Goal: Transaction & Acquisition: Purchase product/service

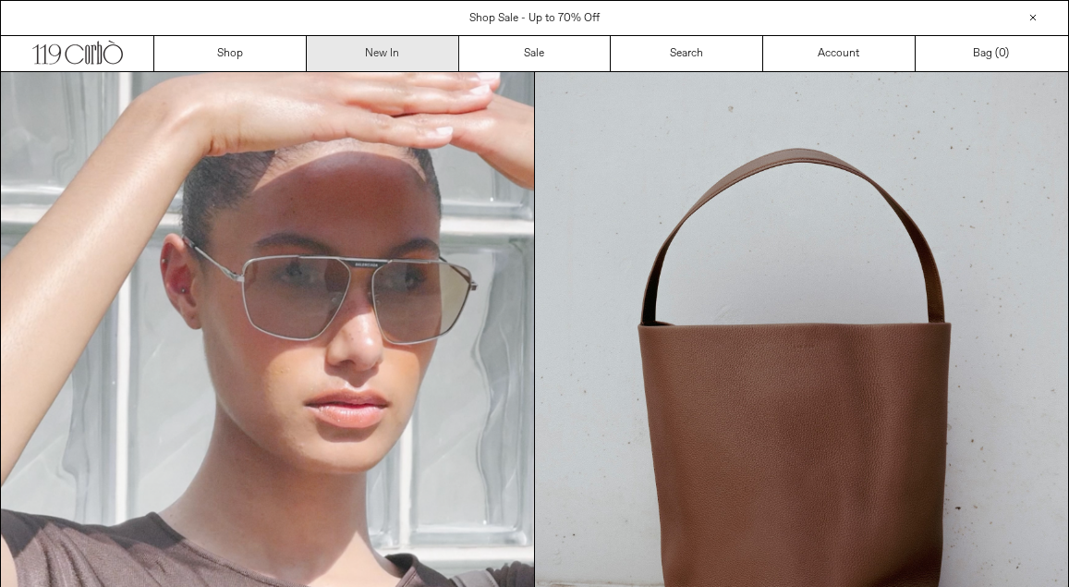
click at [449, 49] on link "New In" at bounding box center [383, 53] width 152 height 35
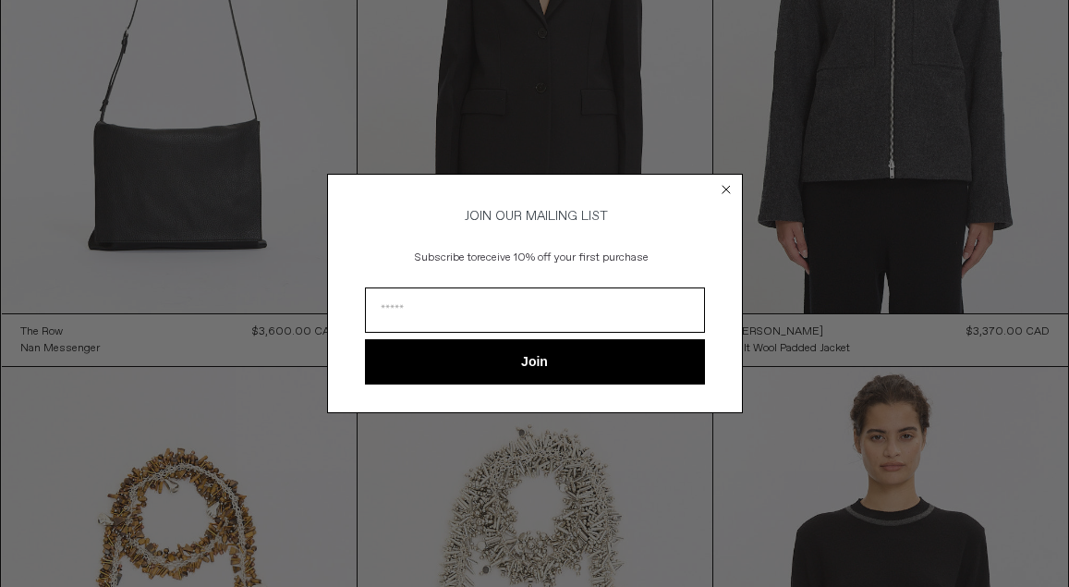
scroll to position [342, 0]
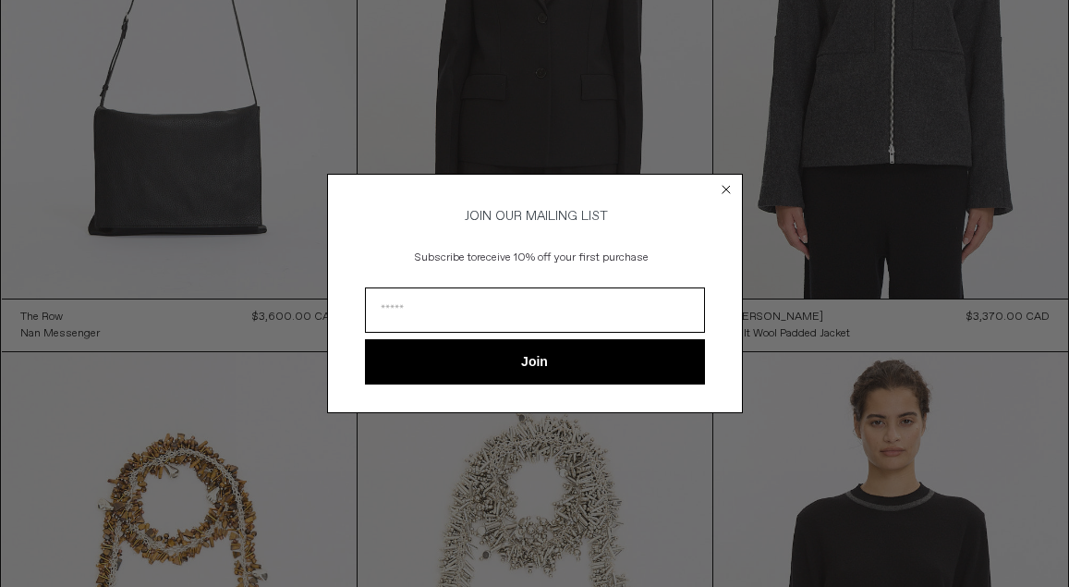
click at [726, 181] on circle "Close dialog" at bounding box center [726, 190] width 18 height 18
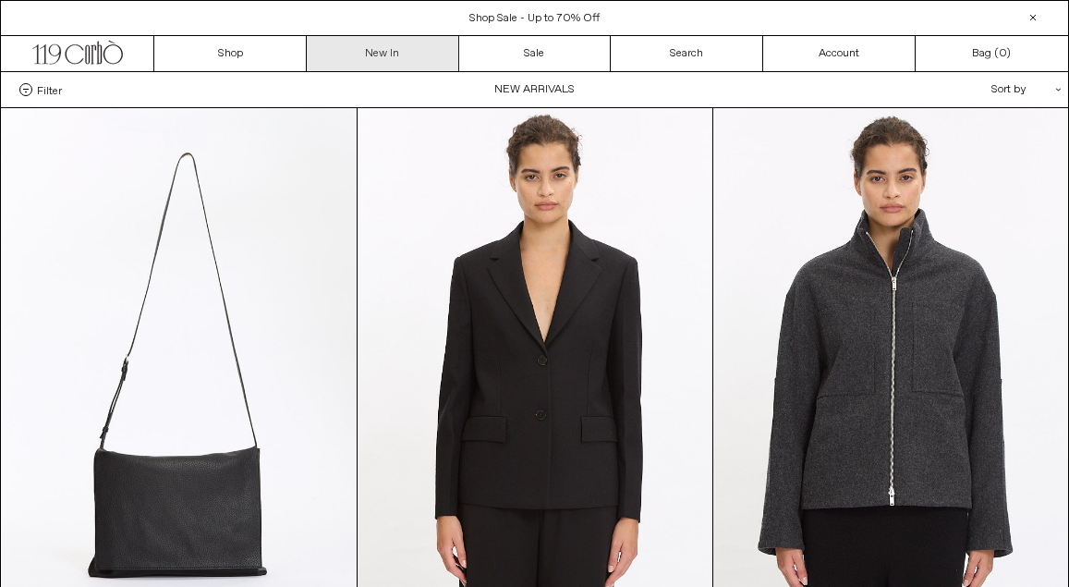
scroll to position [0, 0]
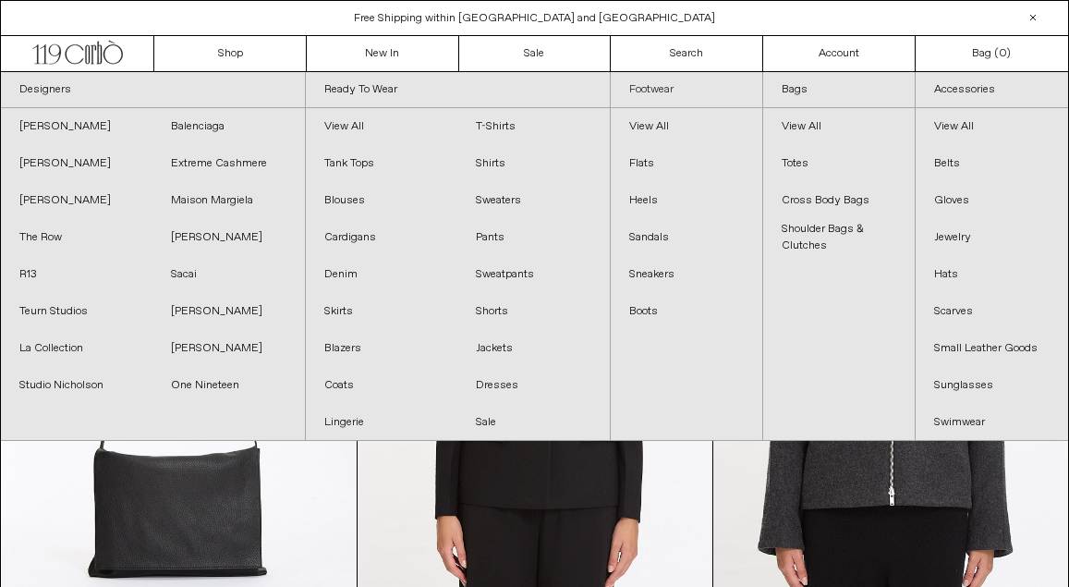
click at [667, 91] on link "Footwear" at bounding box center [687, 90] width 152 height 36
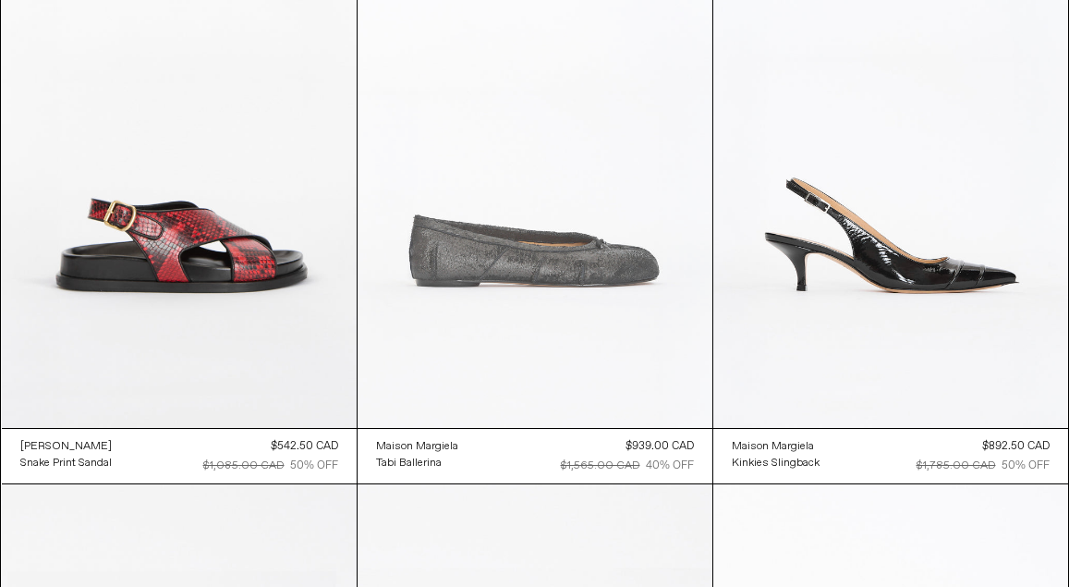
scroll to position [3154, 0]
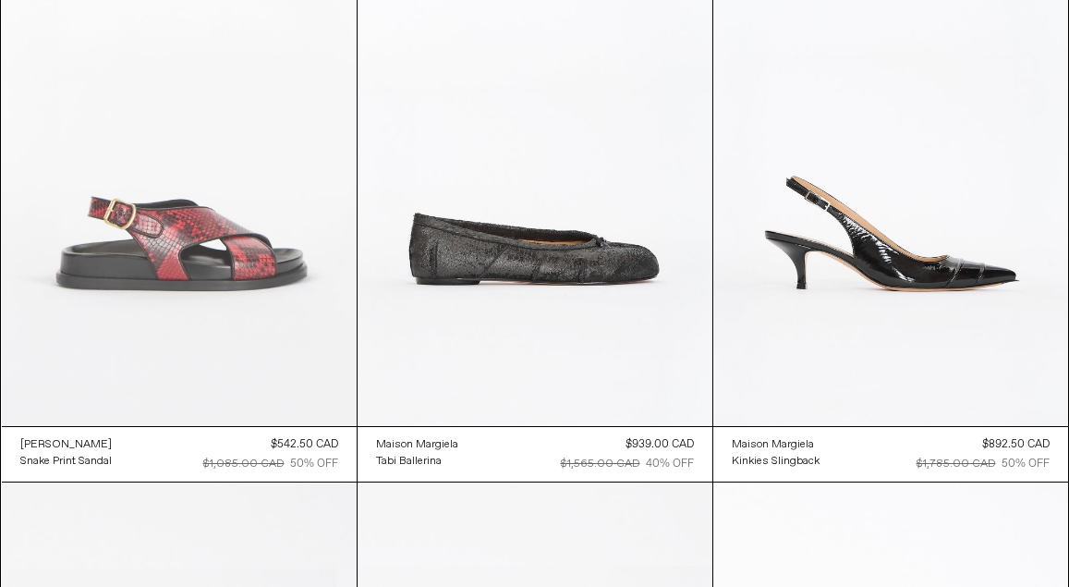
click at [305, 274] on at bounding box center [179, 160] width 355 height 532
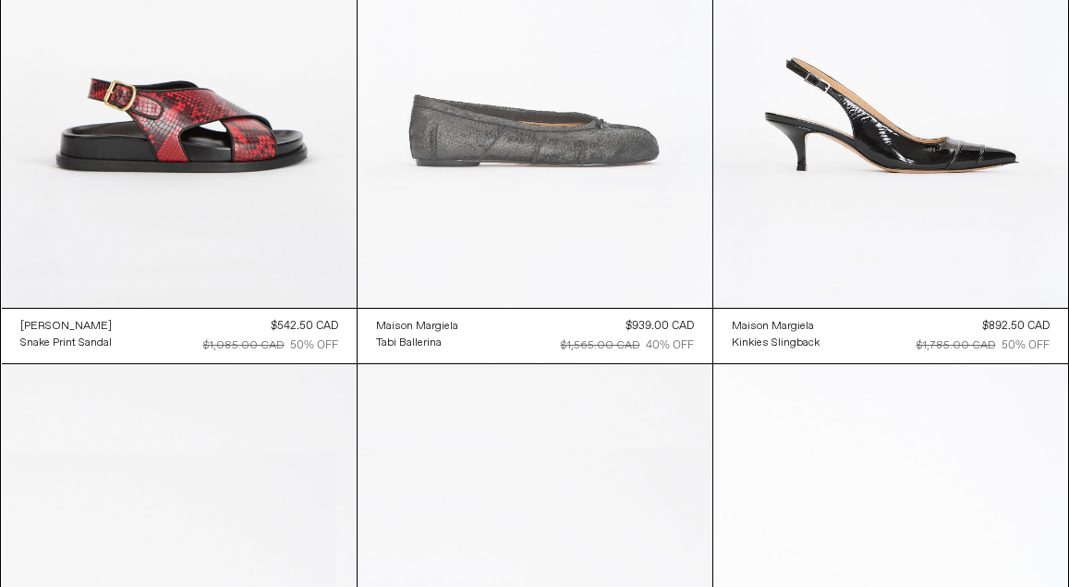
scroll to position [3318, 0]
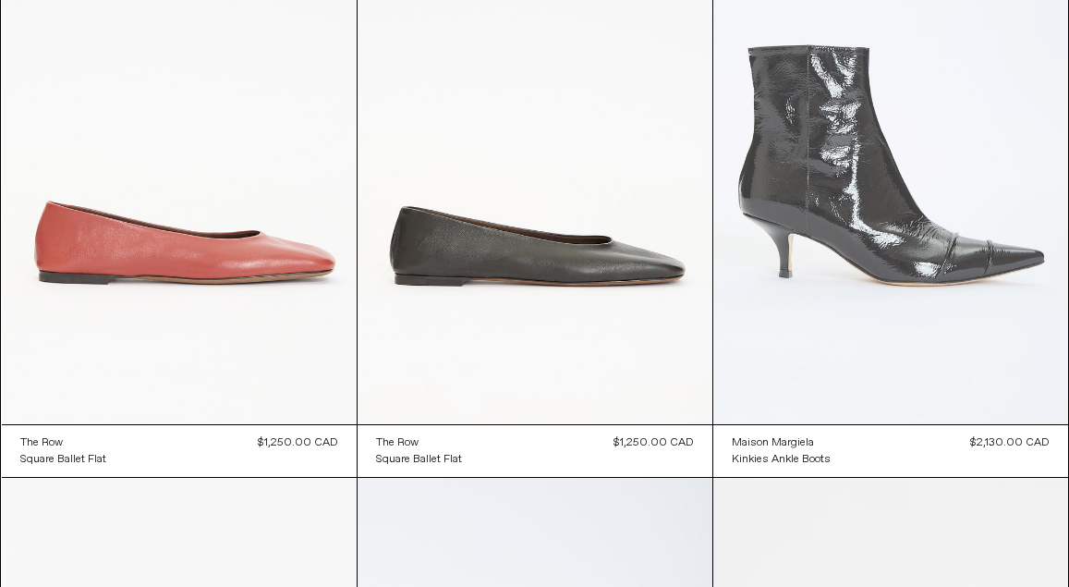
scroll to position [4329, 0]
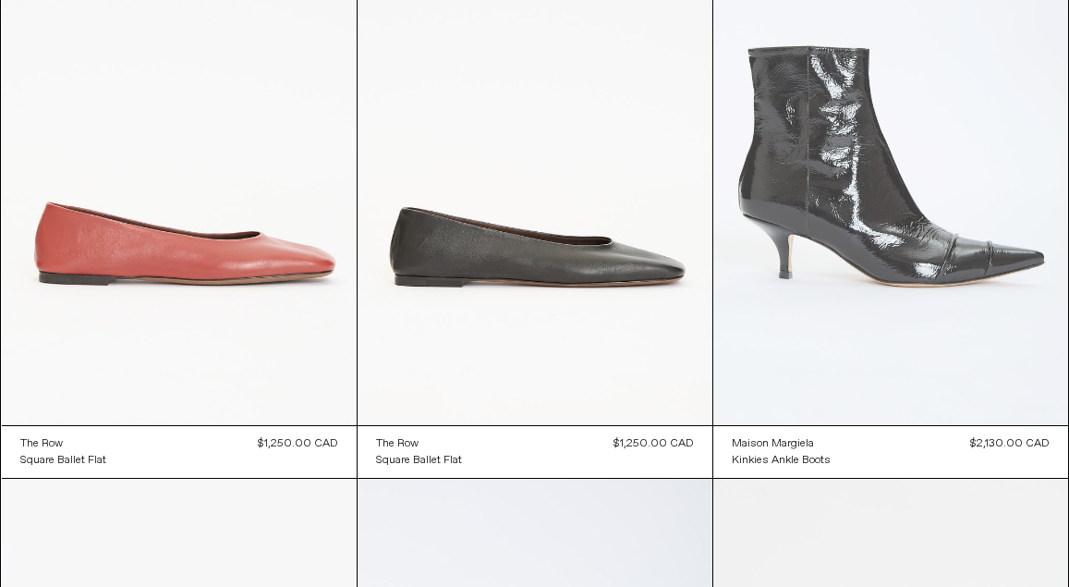
click at [870, 214] on at bounding box center [890, 159] width 355 height 532
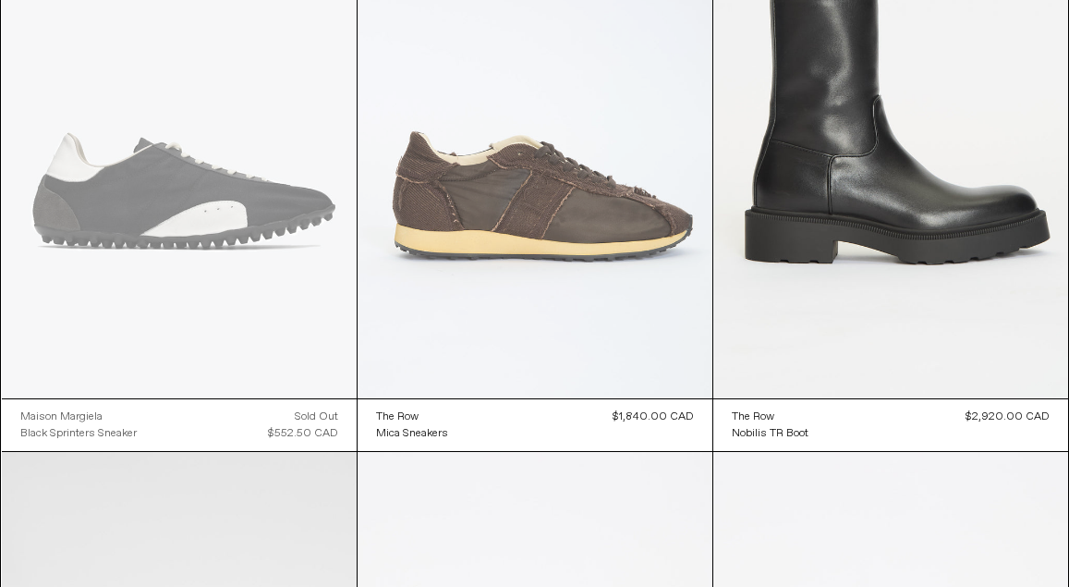
scroll to position [4943, 0]
click at [532, 198] on at bounding box center [535, 131] width 355 height 532
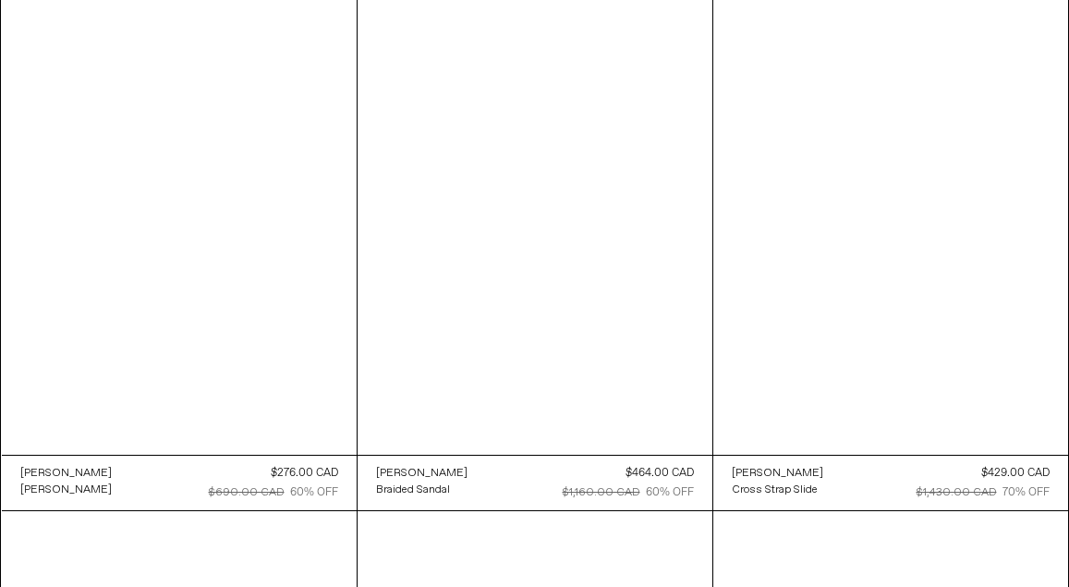
scroll to position [8424, 0]
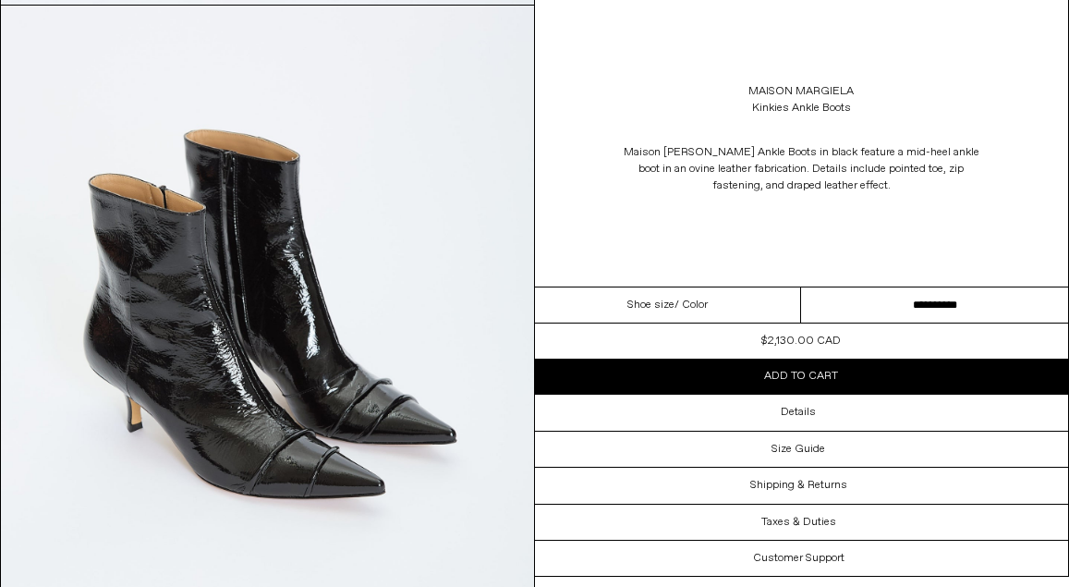
scroll to position [2104, 0]
